Goal: Check status: Check status

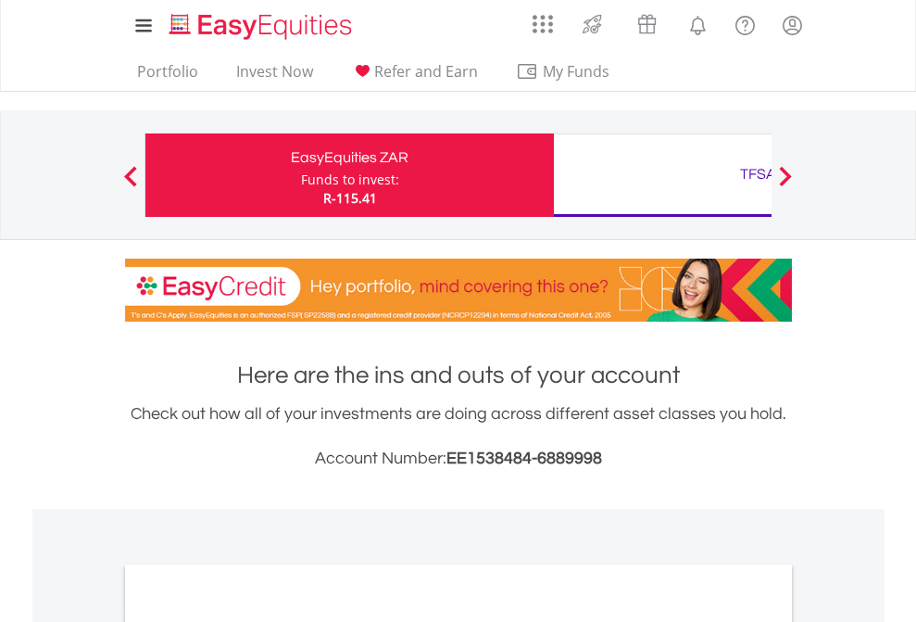
click at [301, 175] on div "Funds to invest:" at bounding box center [350, 179] width 98 height 19
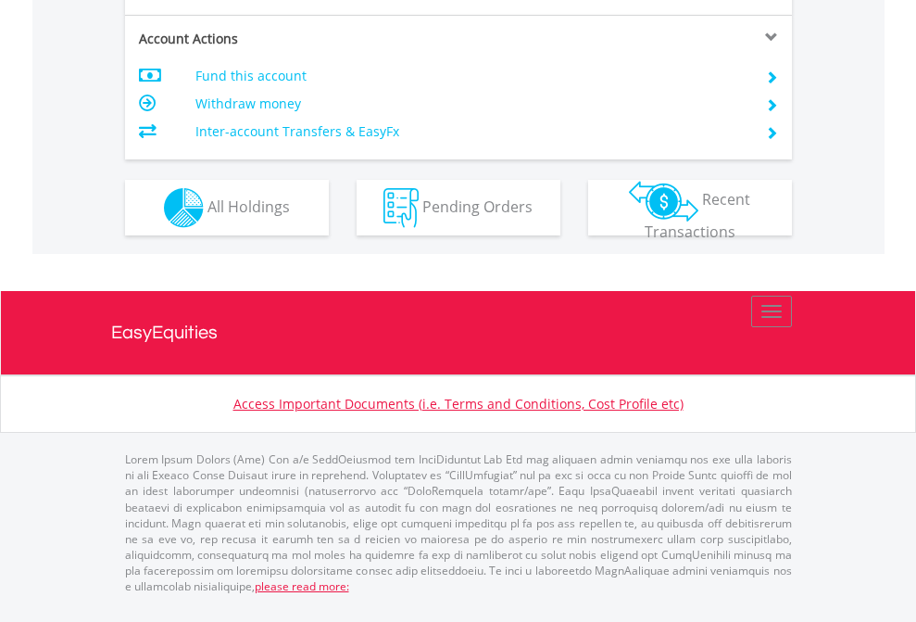
scroll to position [1739, 0]
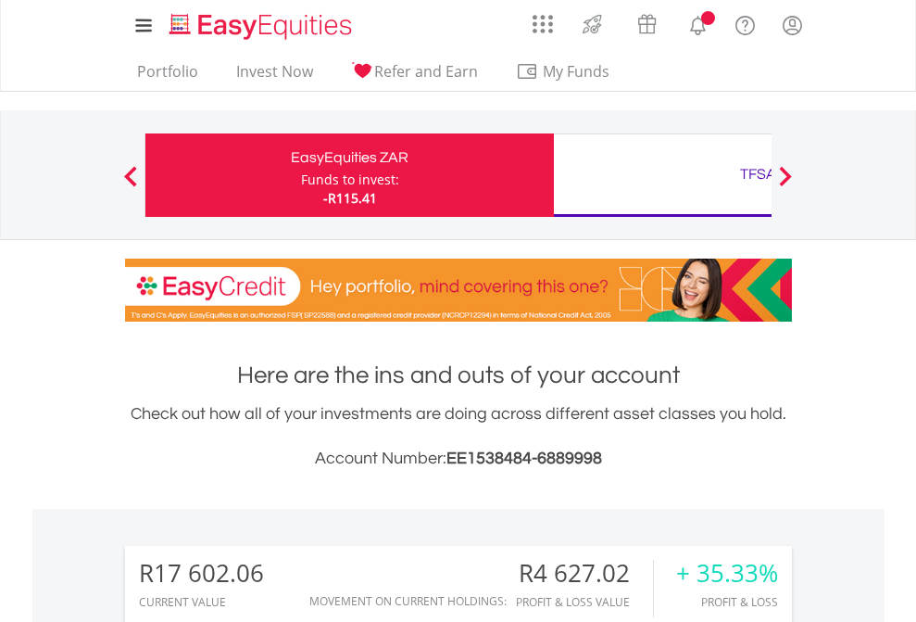
scroll to position [1532, 0]
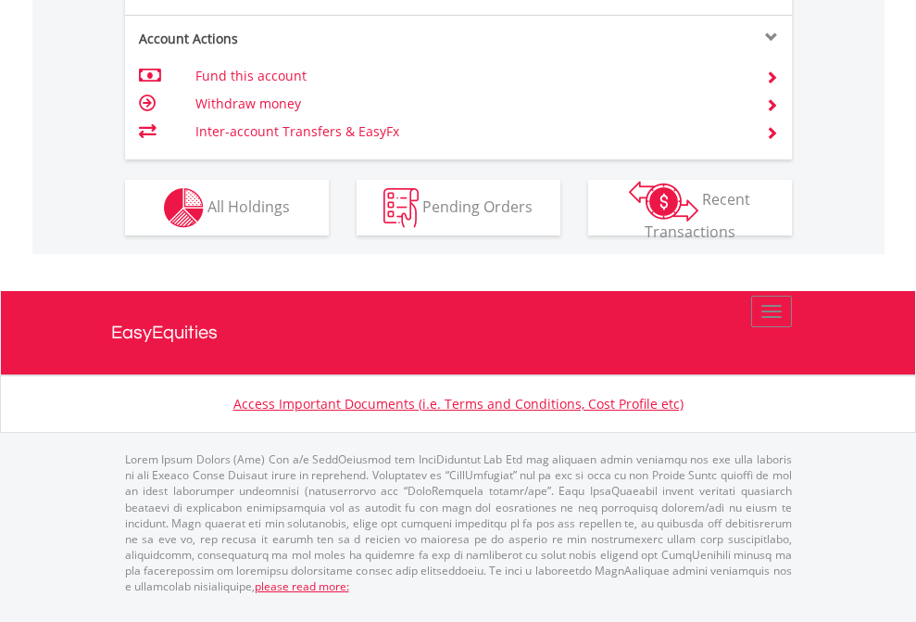
click at [208, 216] on span "All Holdings" at bounding box center [249, 206] width 82 height 20
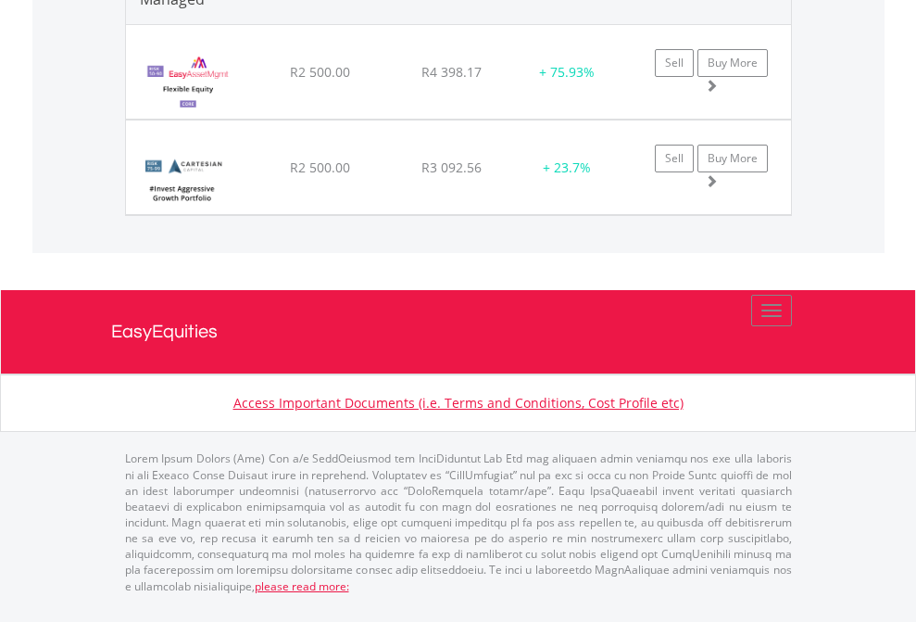
scroll to position [133, 0]
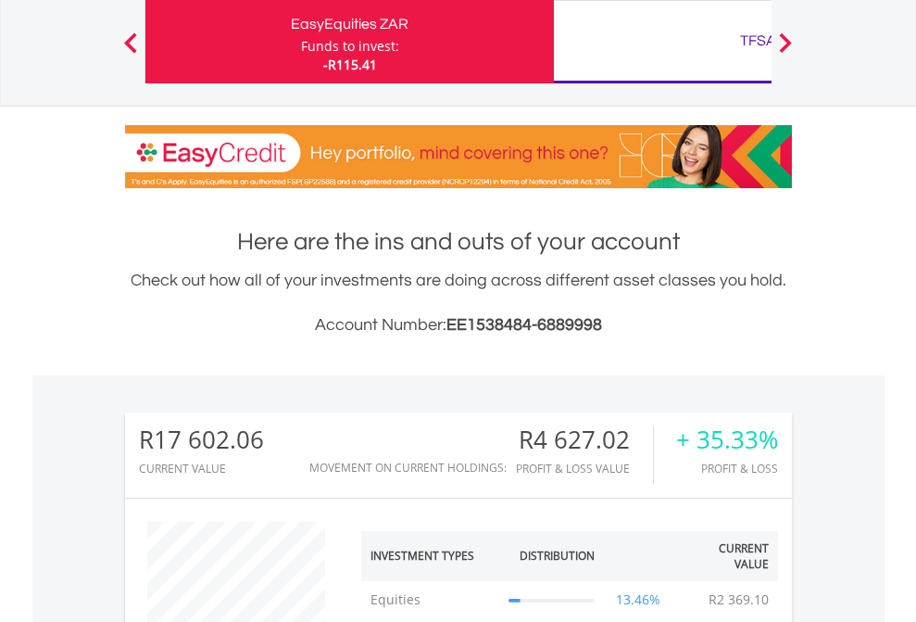
click at [663, 42] on div "TFSA" at bounding box center [758, 41] width 386 height 26
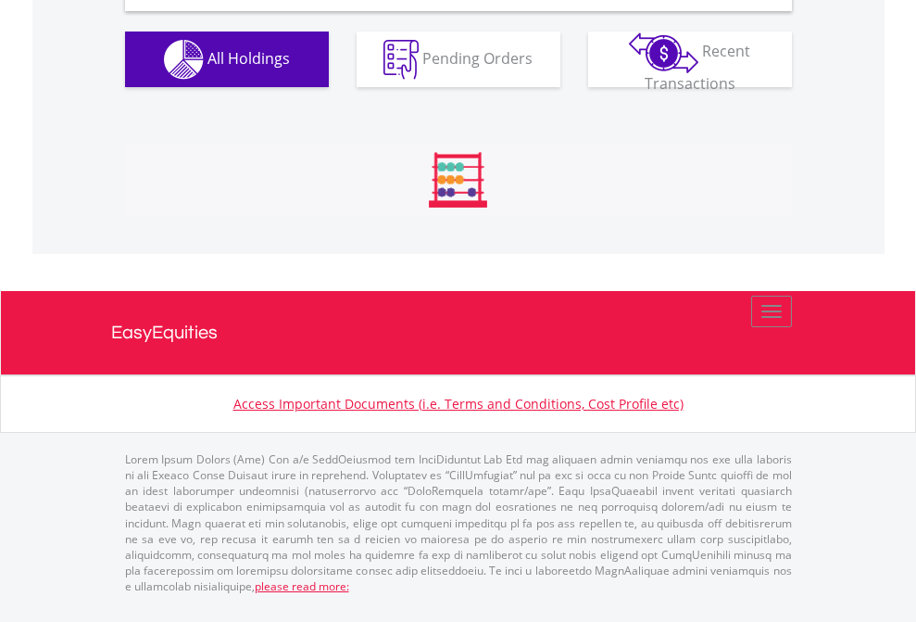
scroll to position [1791, 0]
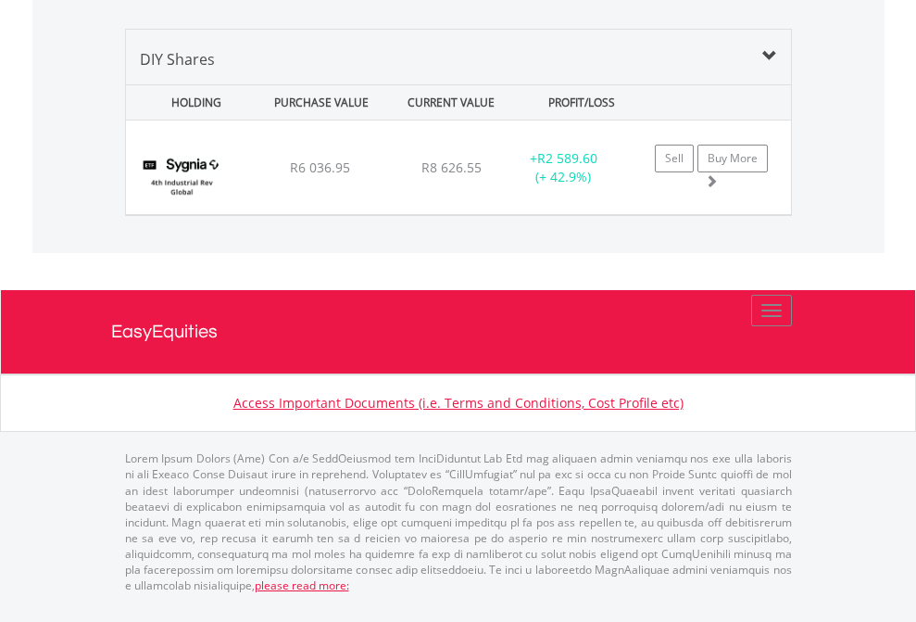
scroll to position [133, 0]
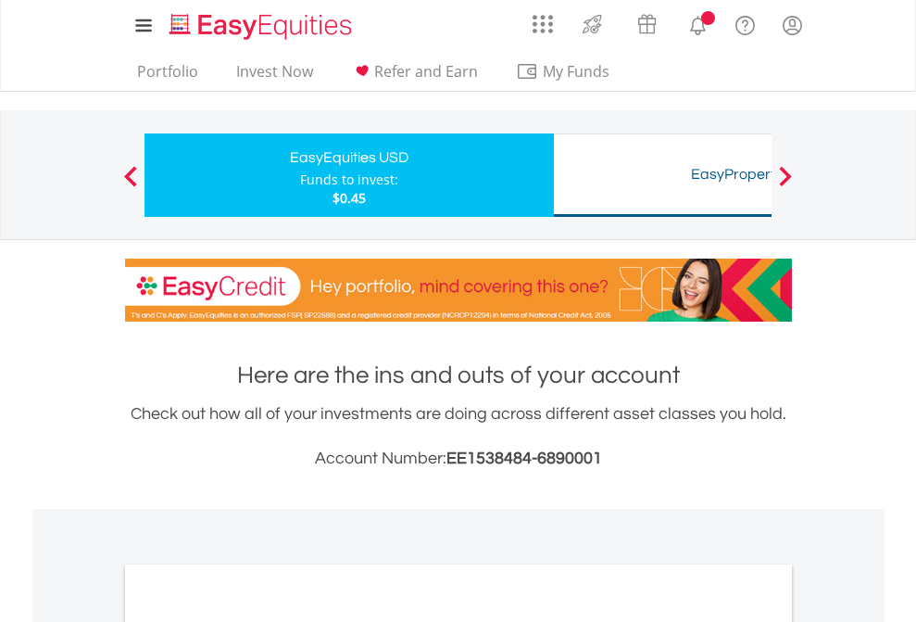
scroll to position [1114, 0]
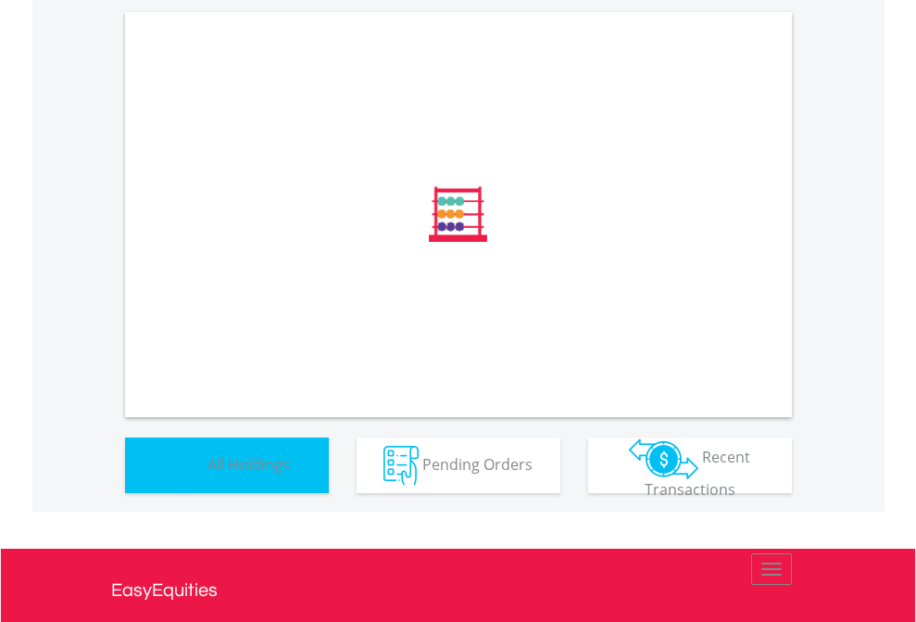
click at [208, 473] on span "All Holdings" at bounding box center [249, 463] width 82 height 20
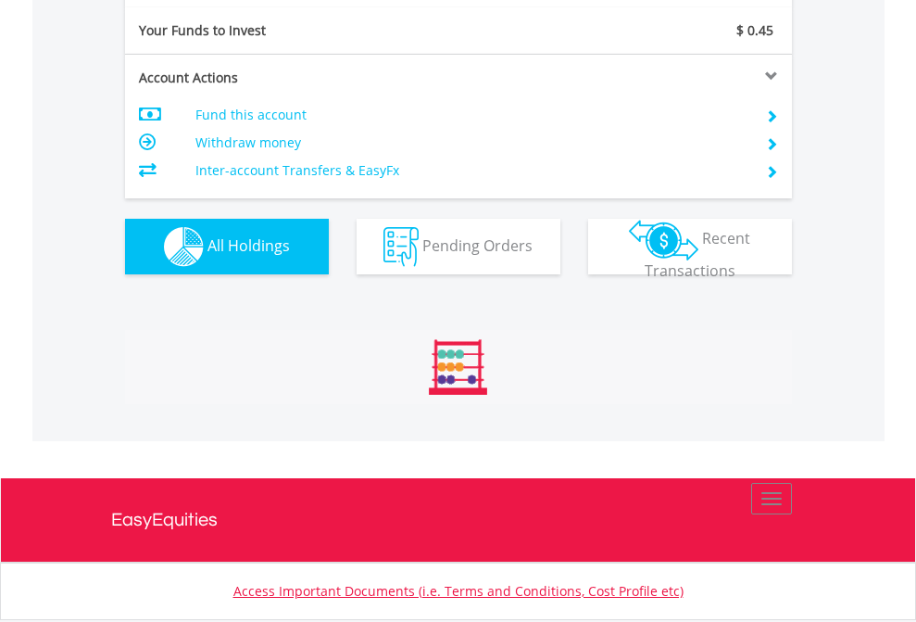
scroll to position [2061, 0]
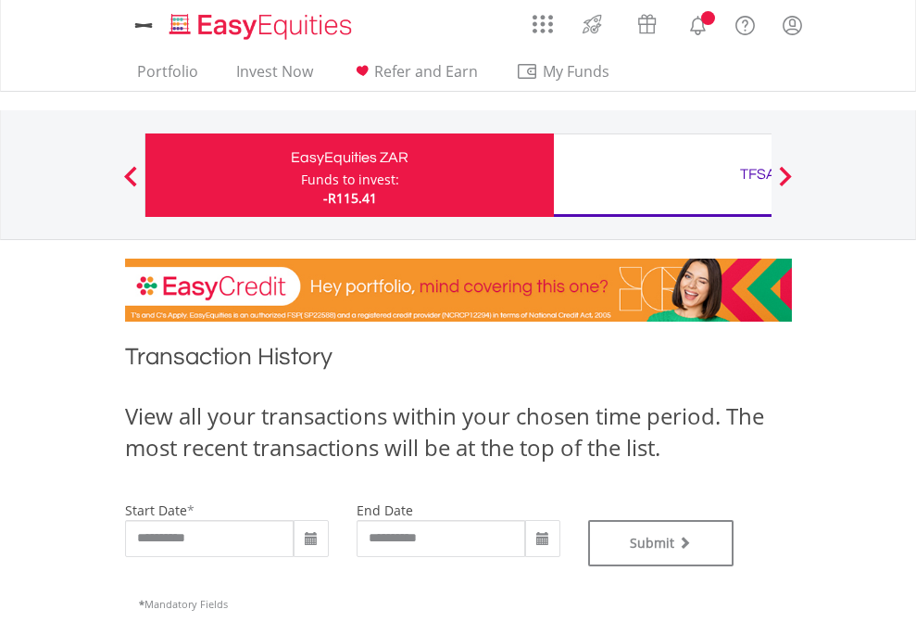
type input "**********"
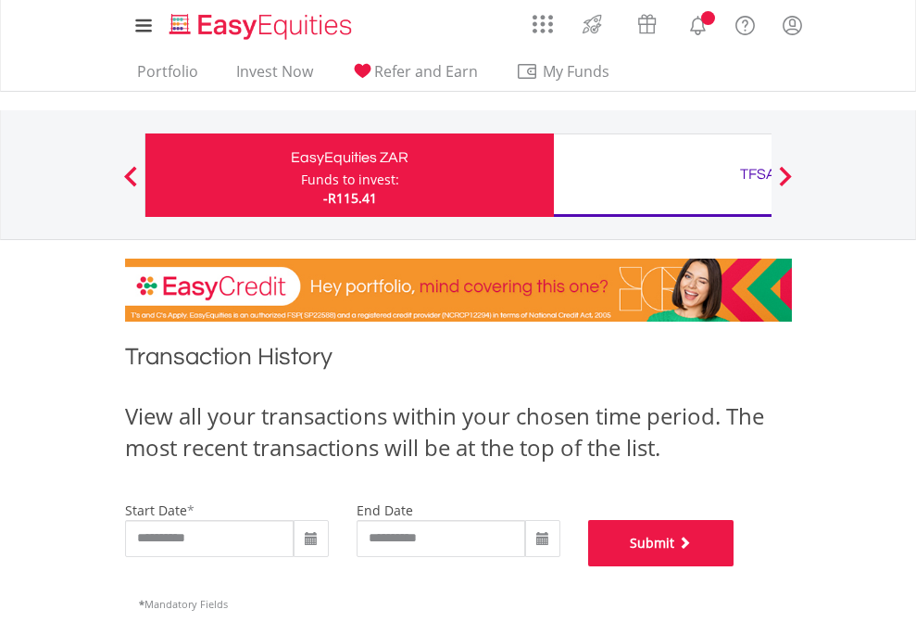
click at [735, 566] on button "Submit" at bounding box center [661, 543] width 146 height 46
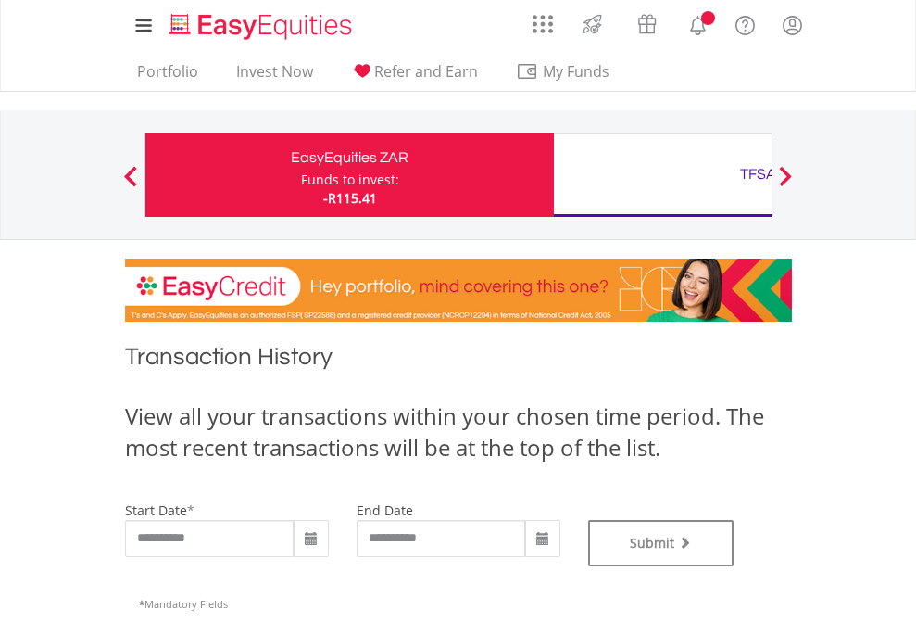
click at [663, 175] on div "TFSA" at bounding box center [758, 174] width 386 height 26
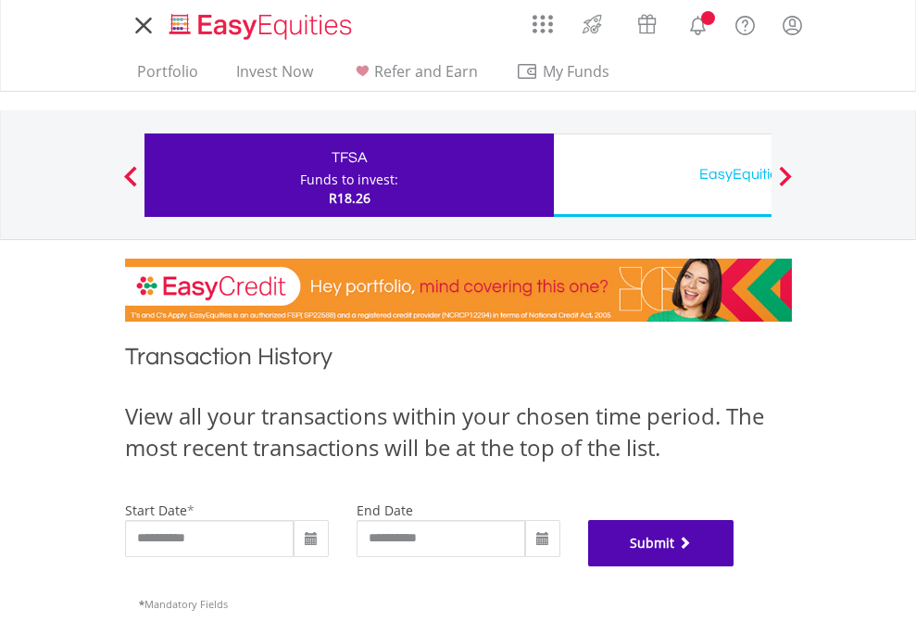
click at [735, 566] on button "Submit" at bounding box center [661, 543] width 146 height 46
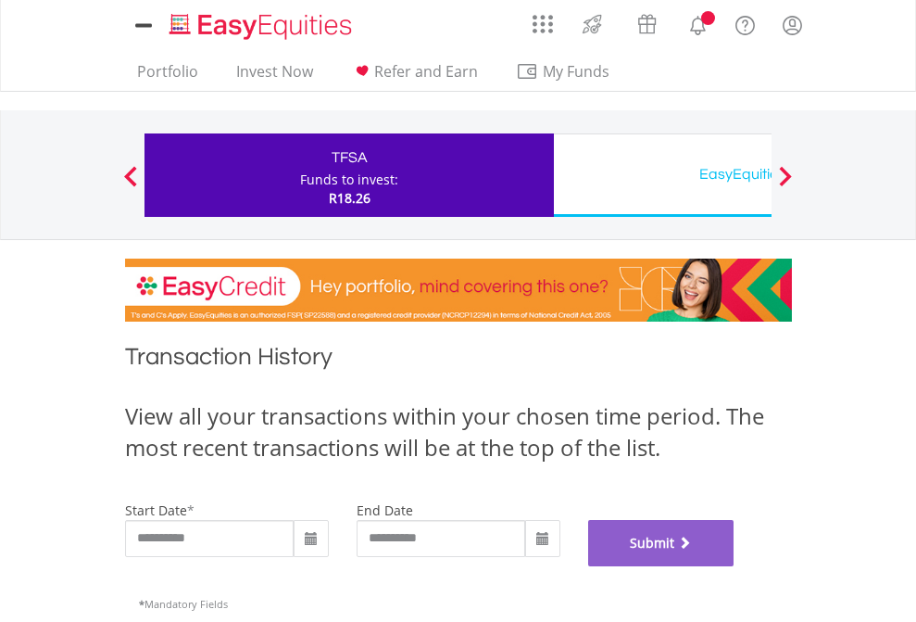
scroll to position [751, 0]
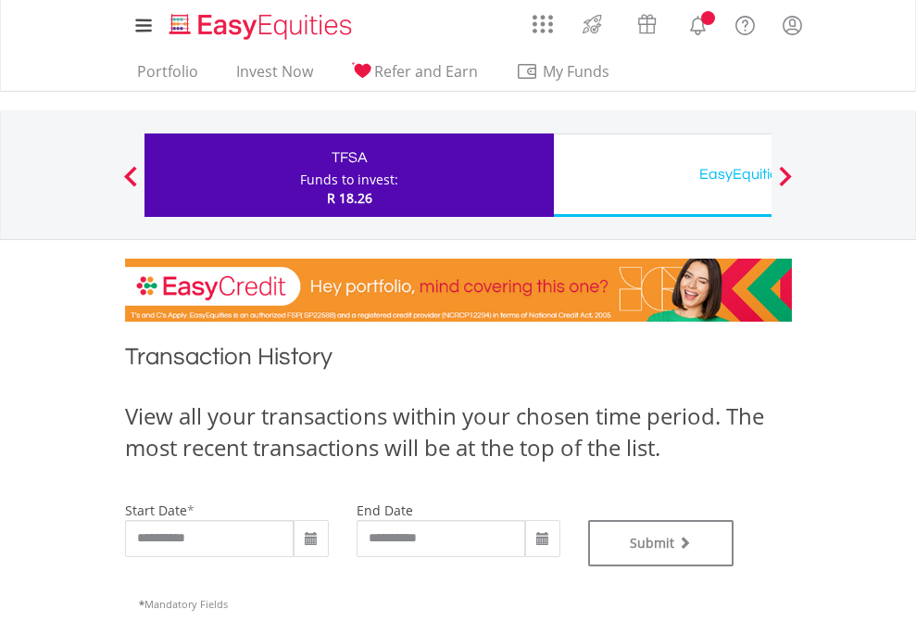
click at [663, 175] on div "EasyEquities USD" at bounding box center [758, 174] width 386 height 26
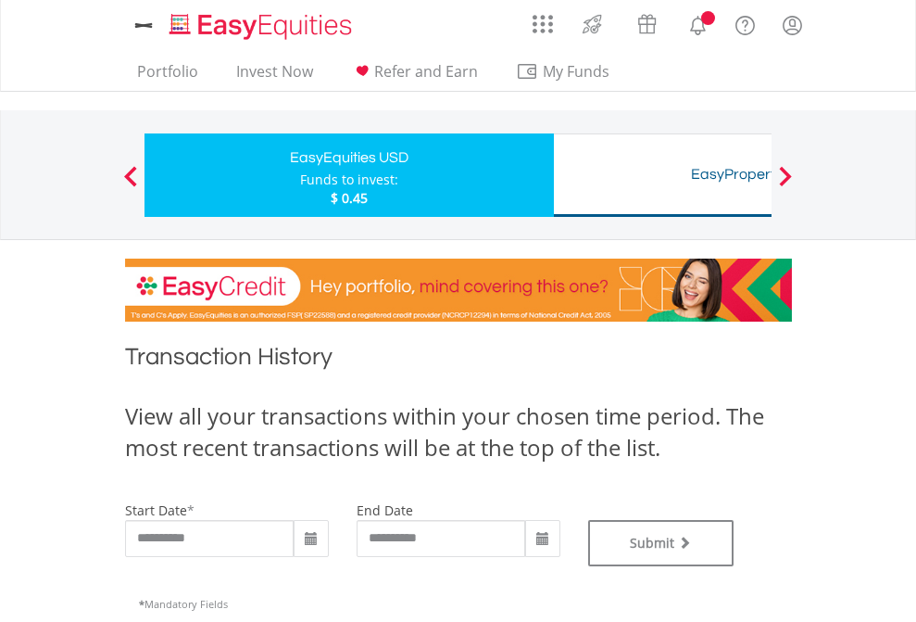
type input "**********"
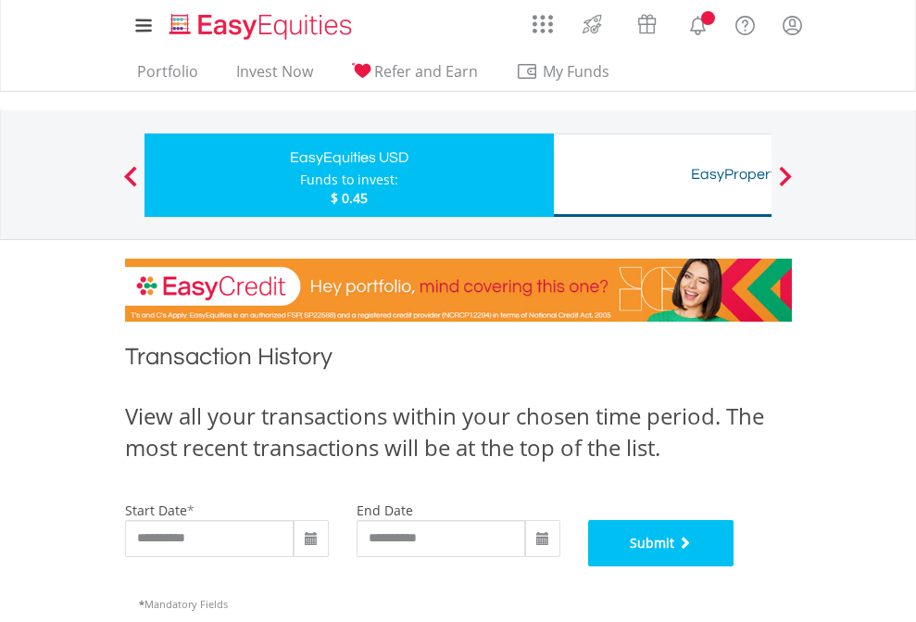
click at [735, 566] on button "Submit" at bounding box center [661, 543] width 146 height 46
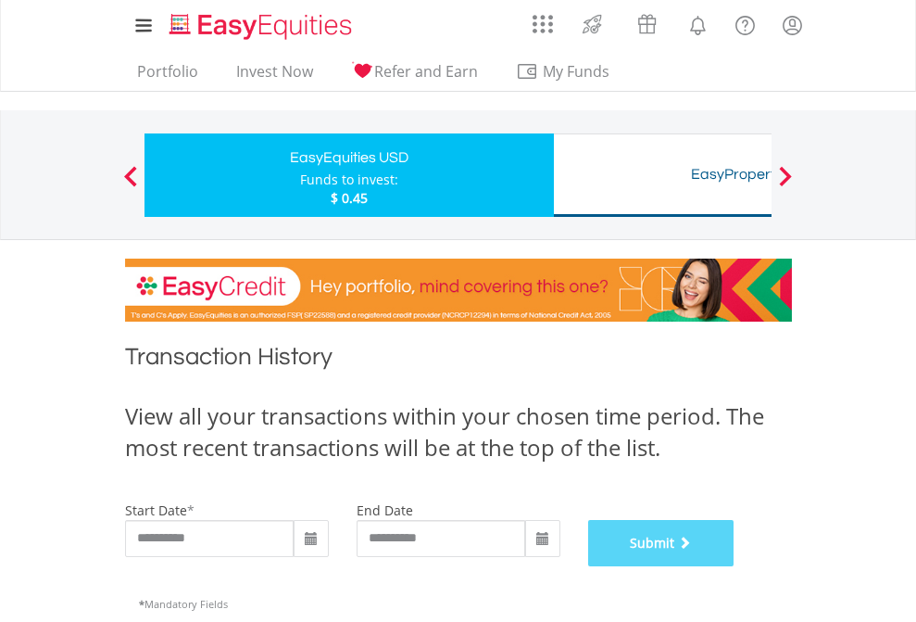
scroll to position [751, 0]
